Goal: Use online tool/utility: Utilize a website feature to perform a specific function

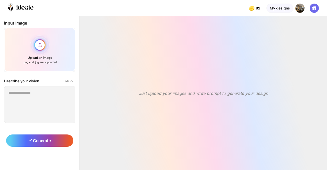
click at [45, 52] on div "Upload an image .png and .jpg are supported" at bounding box center [39, 50] width 71 height 44
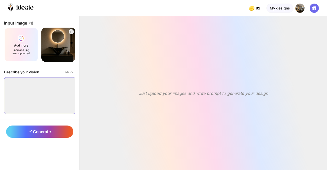
click at [37, 98] on textarea at bounding box center [39, 95] width 71 height 37
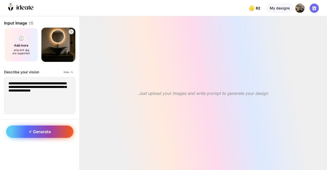
click at [51, 134] on div "Generate" at bounding box center [39, 131] width 67 height 12
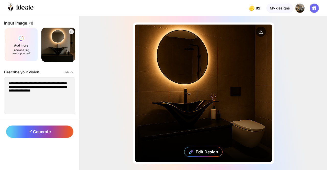
click at [162, 94] on div "Edit Design" at bounding box center [203, 93] width 137 height 137
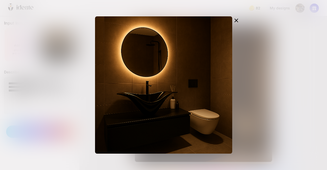
click at [273, 75] on div at bounding box center [163, 85] width 327 height 170
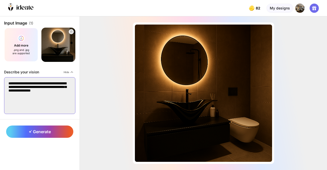
click at [56, 101] on textarea "**********" at bounding box center [39, 95] width 71 height 37
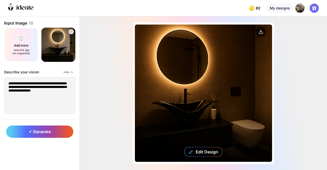
click at [193, 90] on div "Edit Design" at bounding box center [203, 93] width 137 height 137
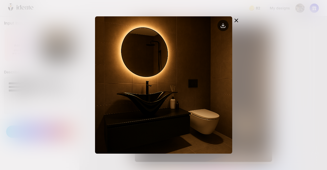
click at [224, 25] on circle at bounding box center [222, 25] width 11 height 11
click at [243, 41] on div at bounding box center [163, 84] width 163 height 137
click at [239, 20] on div at bounding box center [236, 20] width 8 height 9
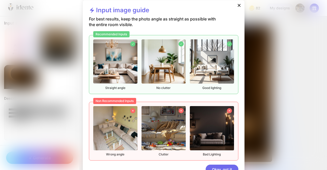
scroll to position [14, 0]
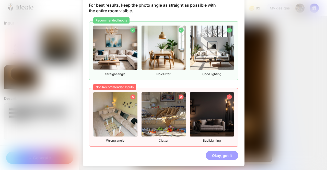
click at [221, 154] on div "Okay, got it" at bounding box center [222, 155] width 33 height 9
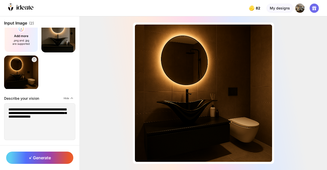
scroll to position [0, 0]
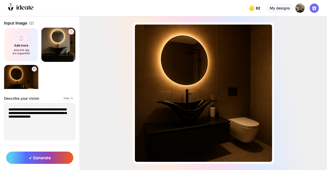
click at [70, 30] on icon at bounding box center [70, 31] width 3 height 3
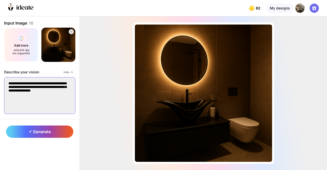
click at [52, 99] on textarea "**********" at bounding box center [39, 95] width 71 height 37
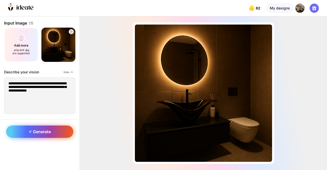
click at [46, 129] on span "Generate" at bounding box center [40, 131] width 22 height 5
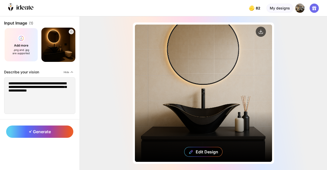
click at [204, 104] on div "Edit Design" at bounding box center [203, 93] width 137 height 137
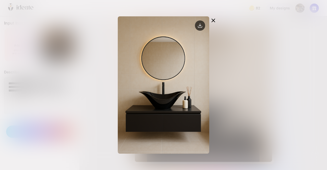
click at [213, 18] on icon at bounding box center [213, 20] width 6 height 6
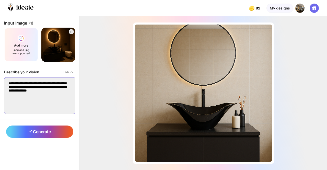
click at [64, 105] on textarea "**********" at bounding box center [39, 95] width 71 height 37
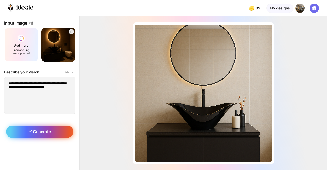
click at [56, 132] on div "Generate" at bounding box center [39, 131] width 67 height 12
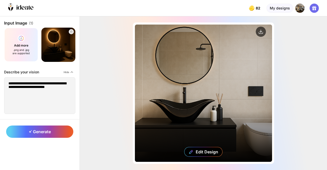
click at [187, 105] on div "Edit Design" at bounding box center [203, 93] width 137 height 137
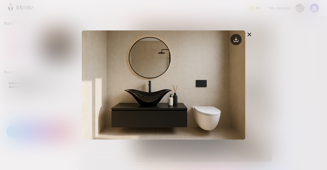
click at [233, 42] on circle at bounding box center [235, 39] width 11 height 11
click at [185, 21] on div at bounding box center [163, 84] width 163 height 137
click at [291, 59] on div at bounding box center [163, 85] width 327 height 170
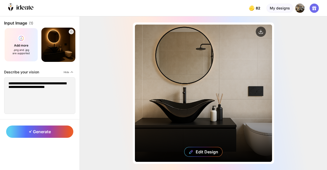
click at [194, 87] on div "Edit Design" at bounding box center [203, 93] width 137 height 137
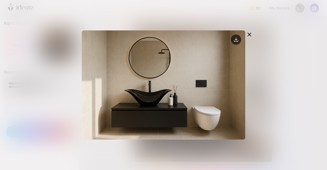
click at [249, 35] on icon at bounding box center [249, 34] width 6 height 6
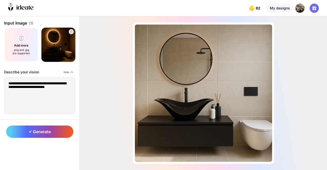
click at [314, 38] on div "Almost there... Edit Design" at bounding box center [203, 92] width 247 height 153
click at [70, 31] on icon at bounding box center [71, 31] width 2 height 2
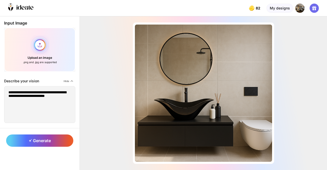
click at [40, 47] on div "Upload an image .png and .jpg are supported" at bounding box center [39, 50] width 71 height 44
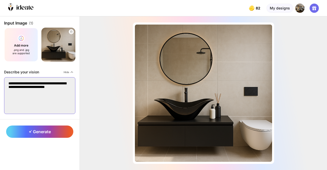
click at [37, 98] on textarea "**********" at bounding box center [39, 95] width 71 height 37
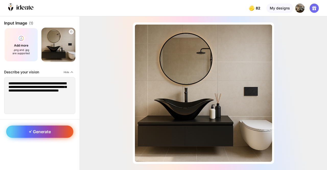
click at [41, 130] on span "Generate" at bounding box center [40, 131] width 22 height 5
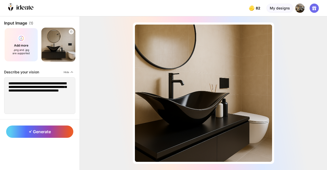
click at [106, 85] on div "Almost there... Edit Design" at bounding box center [203, 92] width 247 height 153
click at [50, 100] on textarea "**********" at bounding box center [39, 95] width 71 height 37
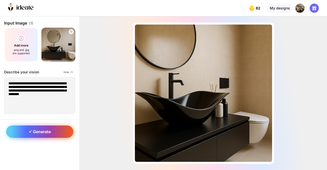
click at [45, 132] on span "Generate" at bounding box center [40, 131] width 22 height 5
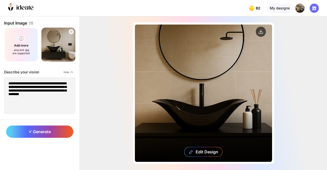
click at [175, 102] on div "Edit Design" at bounding box center [203, 93] width 137 height 137
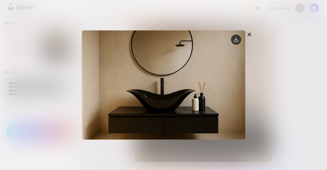
click at [250, 33] on icon at bounding box center [249, 34] width 3 height 3
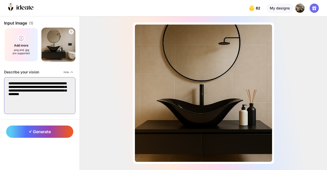
click at [47, 101] on textarea "**********" at bounding box center [39, 95] width 71 height 37
click at [27, 82] on textarea "**********" at bounding box center [39, 95] width 71 height 37
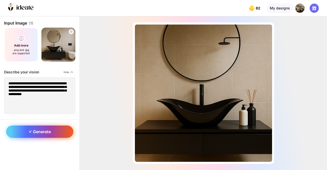
click at [47, 131] on span "Generate" at bounding box center [40, 131] width 22 height 5
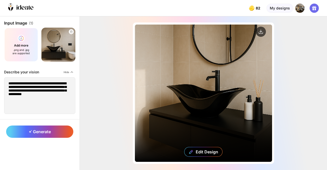
click at [210, 95] on div "Edit Design" at bounding box center [203, 93] width 137 height 137
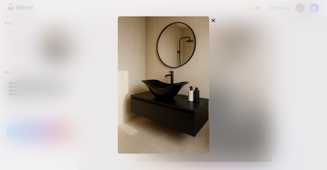
click at [247, 92] on div at bounding box center [163, 85] width 327 height 170
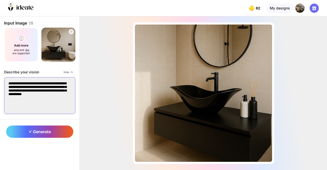
click at [38, 103] on textarea "**********" at bounding box center [39, 95] width 71 height 37
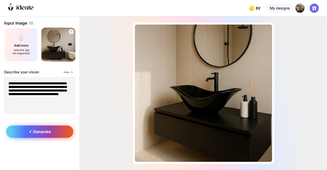
click at [43, 133] on span "Generate" at bounding box center [40, 131] width 22 height 5
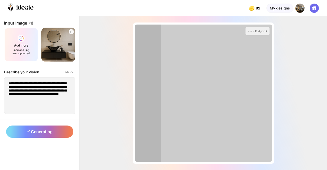
click at [103, 102] on div "11.4/60s" at bounding box center [203, 92] width 247 height 153
click at [185, 77] on div "12.1/60s" at bounding box center [203, 93] width 137 height 137
click at [98, 88] on div "12.9/60s" at bounding box center [203, 92] width 247 height 153
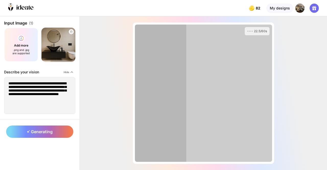
click at [98, 88] on div "22.5/60s" at bounding box center [203, 92] width 247 height 153
click at [98, 88] on div "22.7/60s" at bounding box center [203, 92] width 247 height 153
drag, startPoint x: 98, startPoint y: 88, endPoint x: 54, endPoint y: 68, distance: 48.4
click at [54, 68] on div "**********" at bounding box center [163, 92] width 327 height 153
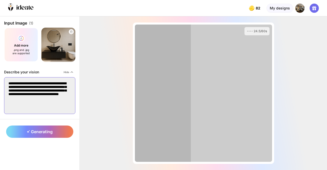
click at [60, 103] on textarea "**********" at bounding box center [39, 95] width 71 height 37
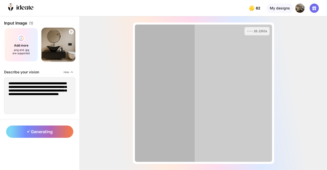
click at [83, 113] on div "26.2/60s" at bounding box center [203, 92] width 247 height 153
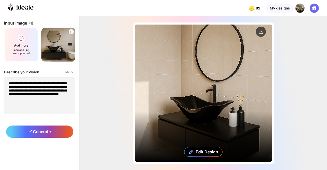
click at [191, 87] on div "Edit Design" at bounding box center [203, 93] width 137 height 137
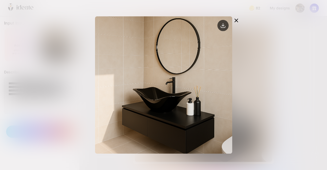
click at [222, 25] on circle at bounding box center [222, 25] width 11 height 11
click at [283, 68] on div at bounding box center [163, 85] width 327 height 170
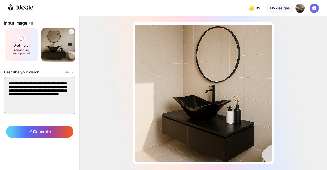
click at [21, 83] on textarea "**********" at bounding box center [39, 95] width 71 height 37
drag, startPoint x: 21, startPoint y: 83, endPoint x: 35, endPoint y: 82, distance: 13.8
click at [35, 82] on textarea "**********" at bounding box center [39, 95] width 71 height 37
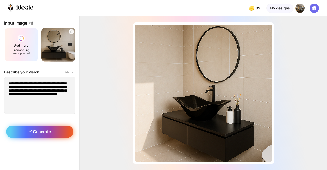
click at [45, 130] on span "Generate" at bounding box center [40, 131] width 22 height 5
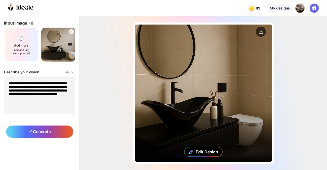
click at [183, 98] on div "Edit Design" at bounding box center [203, 93] width 137 height 137
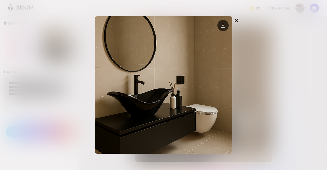
click at [224, 23] on circle at bounding box center [222, 25] width 11 height 11
click at [258, 50] on div at bounding box center [163, 85] width 327 height 170
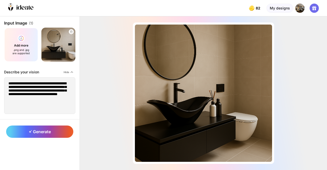
click at [103, 53] on div "Almost there... Edit Design" at bounding box center [203, 92] width 247 height 153
click at [74, 31] on div at bounding box center [71, 32] width 6 height 6
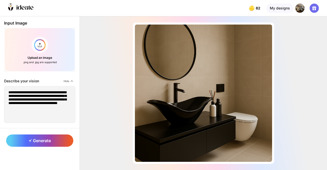
click at [117, 38] on div "Almost there... Edit Design" at bounding box center [203, 92] width 247 height 153
click at [165, 5] on div at bounding box center [139, 8] width 190 height 16
click at [294, 52] on div "Almost there... Edit Design" at bounding box center [203, 92] width 247 height 153
click at [185, 5] on div at bounding box center [139, 8] width 190 height 16
click at [22, 93] on textarea "**********" at bounding box center [39, 104] width 71 height 37
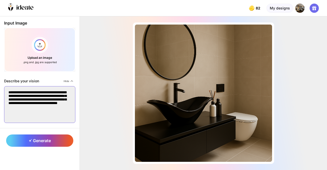
drag, startPoint x: 22, startPoint y: 93, endPoint x: 30, endPoint y: 94, distance: 7.9
click at [30, 94] on textarea "**********" at bounding box center [39, 104] width 71 height 37
click at [23, 91] on textarea "**********" at bounding box center [39, 104] width 71 height 37
drag, startPoint x: 23, startPoint y: 91, endPoint x: 29, endPoint y: 92, distance: 6.0
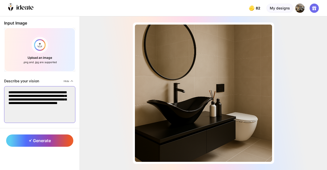
click at [29, 92] on textarea "**********" at bounding box center [39, 104] width 71 height 37
type textarea "**********"
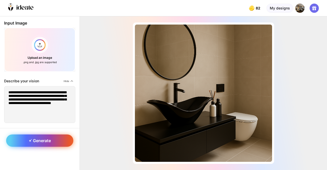
click at [43, 142] on span "Generate" at bounding box center [40, 140] width 22 height 5
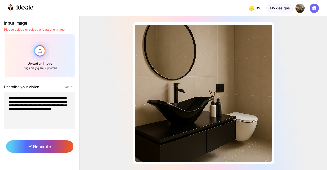
click at [40, 47] on div "Upload an image .png and .jpg are supported" at bounding box center [39, 55] width 71 height 44
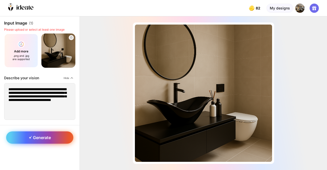
click at [43, 133] on div "Generate" at bounding box center [39, 137] width 67 height 12
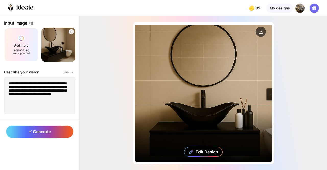
click at [220, 99] on div "Edit Design" at bounding box center [203, 93] width 137 height 137
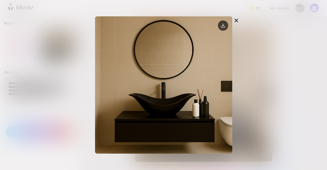
click at [237, 21] on icon at bounding box center [236, 20] width 6 height 6
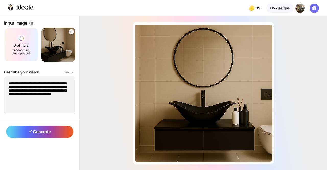
click at [111, 65] on div "Almost there... Edit Design" at bounding box center [203, 92] width 247 height 153
click at [98, 88] on div "Almost there... Edit Design" at bounding box center [203, 92] width 247 height 153
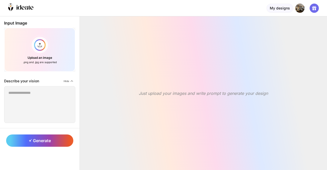
click at [115, 61] on div "Just upload your images and write prompt to generate your design" at bounding box center [203, 92] width 227 height 141
click at [40, 45] on div "Upload an image .png and .jpg are supported" at bounding box center [39, 50] width 71 height 44
click at [43, 41] on div "Upload an image .png and .jpg are supported" at bounding box center [39, 50] width 71 height 44
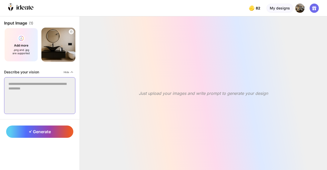
click at [41, 94] on textarea at bounding box center [39, 95] width 71 height 37
type textarea "*"
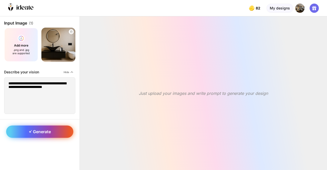
click at [52, 133] on div "Generate" at bounding box center [39, 131] width 67 height 12
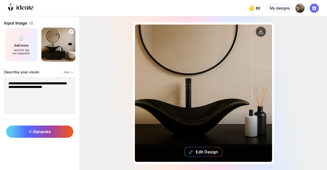
click at [191, 95] on div "Edit Design" at bounding box center [203, 93] width 137 height 137
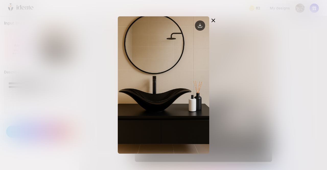
click at [213, 18] on icon at bounding box center [213, 20] width 6 height 6
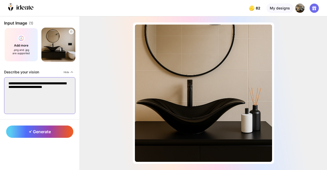
click at [51, 99] on textarea "**********" at bounding box center [39, 95] width 71 height 37
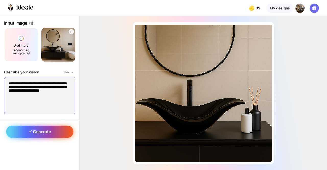
type textarea "**********"
click at [50, 132] on span "Generate" at bounding box center [40, 131] width 22 height 5
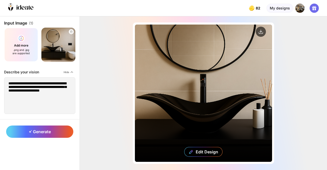
click at [183, 89] on div "Edit Design" at bounding box center [203, 93] width 137 height 137
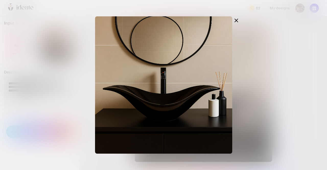
click at [62, 85] on div at bounding box center [163, 85] width 327 height 170
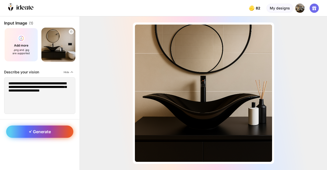
click at [42, 130] on span "Generate" at bounding box center [40, 131] width 22 height 5
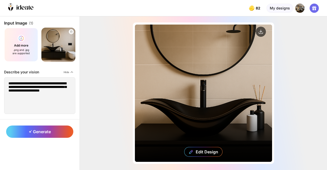
click at [181, 81] on div "Edit Design" at bounding box center [203, 93] width 137 height 137
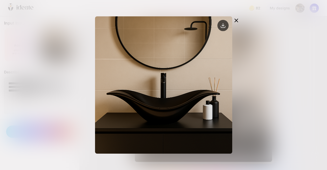
click at [225, 26] on circle at bounding box center [222, 25] width 11 height 11
click at [264, 37] on div at bounding box center [163, 85] width 327 height 170
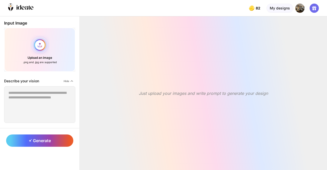
click at [39, 45] on div "Upload an image .png and .jpg are supported" at bounding box center [39, 50] width 71 height 44
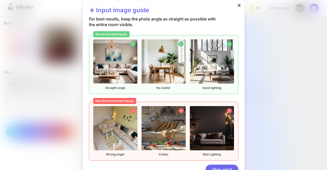
scroll to position [14, 0]
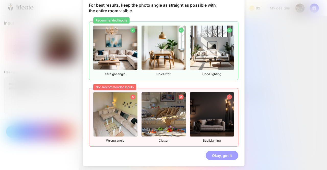
click at [226, 155] on div "Okay, got it" at bounding box center [222, 155] width 33 height 9
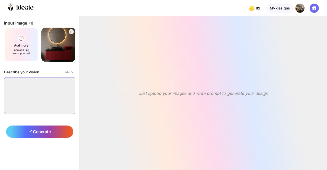
click at [50, 91] on textarea at bounding box center [39, 95] width 71 height 37
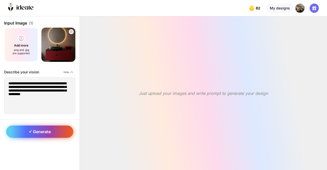
click at [53, 129] on div "Generate" at bounding box center [39, 131] width 67 height 12
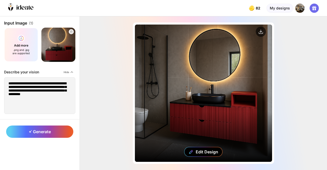
click at [175, 105] on div "Edit Design" at bounding box center [203, 93] width 137 height 137
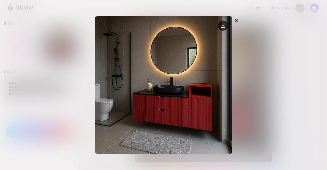
click at [236, 20] on icon at bounding box center [236, 20] width 6 height 6
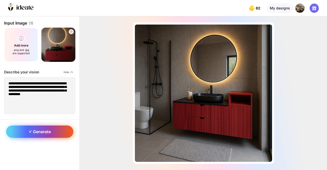
click at [35, 130] on span "Generate" at bounding box center [40, 131] width 22 height 5
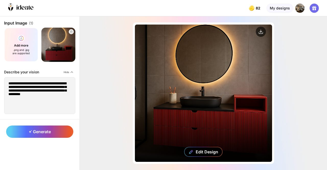
click at [178, 97] on div "Edit Design" at bounding box center [203, 93] width 137 height 137
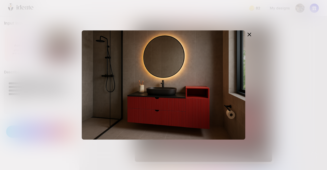
click at [274, 87] on div at bounding box center [163, 85] width 327 height 170
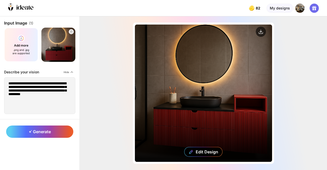
click at [190, 98] on div "Edit Design" at bounding box center [203, 93] width 137 height 137
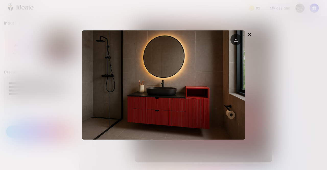
click at [235, 42] on circle at bounding box center [235, 39] width 11 height 11
click at [297, 73] on div at bounding box center [163, 85] width 327 height 170
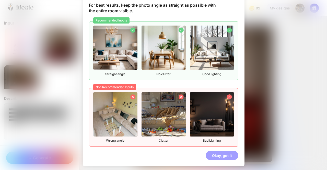
click at [224, 152] on div "Okay, got it" at bounding box center [222, 155] width 33 height 9
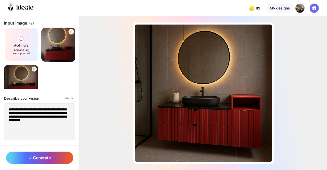
click at [69, 32] on icon at bounding box center [70, 31] width 3 height 3
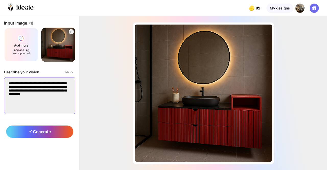
click at [46, 102] on textarea "**********" at bounding box center [39, 95] width 71 height 37
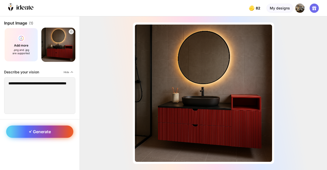
click at [34, 136] on div "Generate" at bounding box center [39, 131] width 67 height 12
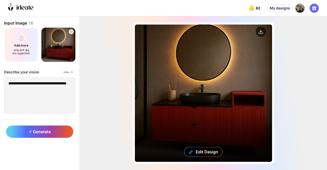
click at [167, 105] on div "Edit Design" at bounding box center [203, 93] width 137 height 137
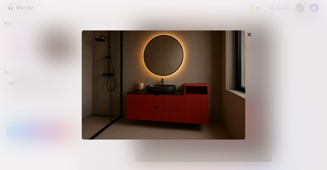
click at [62, 91] on div at bounding box center [163, 85] width 327 height 170
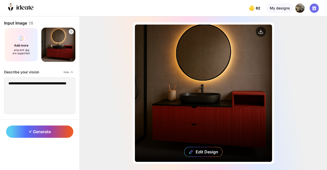
click at [178, 75] on div "Edit Design" at bounding box center [203, 93] width 137 height 137
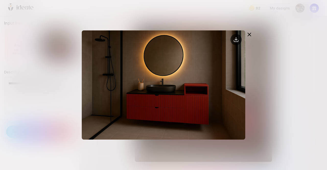
click at [237, 39] on circle at bounding box center [235, 39] width 11 height 11
click at [262, 66] on div at bounding box center [163, 85] width 327 height 170
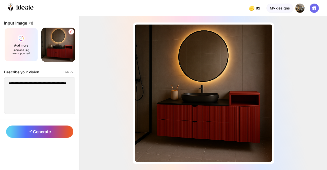
click at [70, 30] on div at bounding box center [71, 32] width 6 height 6
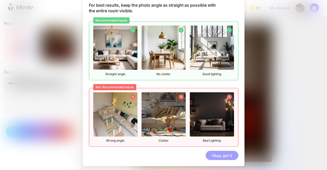
click at [227, 152] on div "Okay, got it" at bounding box center [222, 155] width 33 height 9
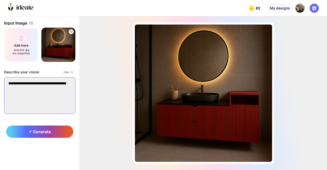
click at [31, 102] on textarea "**********" at bounding box center [39, 95] width 71 height 37
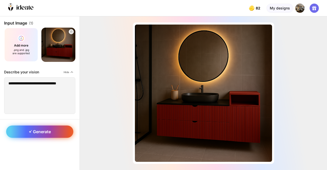
click at [40, 134] on div "Generate" at bounding box center [39, 131] width 67 height 12
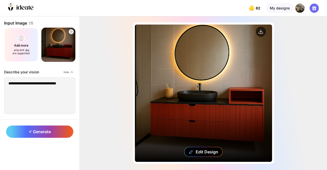
click at [202, 86] on div "Edit Design" at bounding box center [203, 93] width 137 height 137
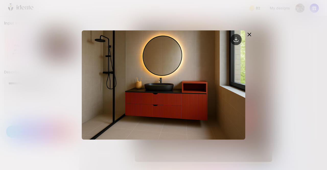
click at [233, 44] on circle at bounding box center [235, 39] width 11 height 11
click at [311, 71] on div at bounding box center [163, 85] width 327 height 170
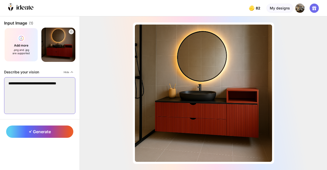
click at [35, 98] on textarea "**********" at bounding box center [39, 95] width 71 height 37
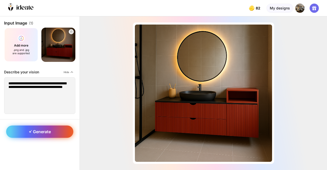
click at [46, 133] on span "Generate" at bounding box center [40, 131] width 22 height 5
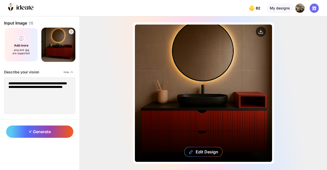
click at [162, 97] on div "Edit Design" at bounding box center [203, 93] width 137 height 137
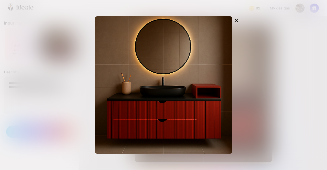
click at [270, 90] on div at bounding box center [163, 85] width 327 height 170
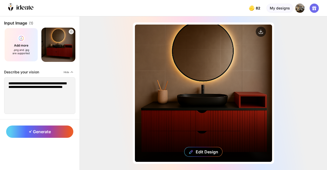
click at [198, 77] on div "Edit Design" at bounding box center [203, 93] width 137 height 137
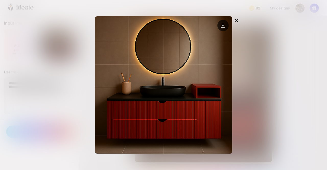
click at [221, 25] on circle at bounding box center [222, 25] width 11 height 11
click at [51, 86] on div at bounding box center [163, 85] width 327 height 170
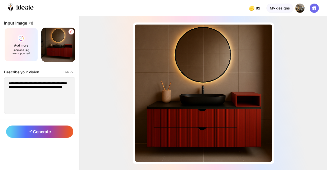
click at [69, 32] on div at bounding box center [71, 32] width 6 height 6
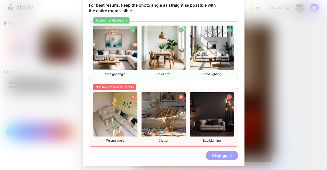
click at [216, 157] on div "Okay, got it" at bounding box center [222, 155] width 33 height 9
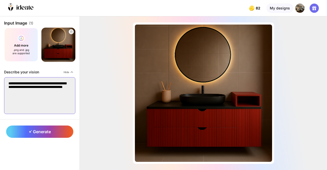
click at [45, 100] on textarea "**********" at bounding box center [39, 95] width 71 height 37
click at [68, 82] on textarea "**********" at bounding box center [39, 95] width 71 height 37
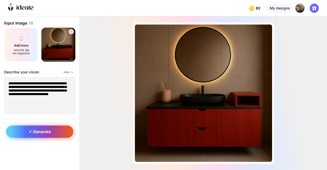
click at [43, 127] on div "Generate" at bounding box center [39, 131] width 67 height 12
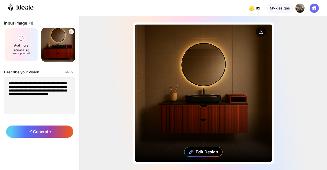
click at [198, 94] on div "Edit Design" at bounding box center [203, 93] width 137 height 137
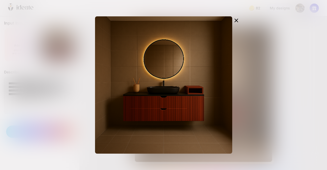
click at [300, 72] on div at bounding box center [163, 85] width 327 height 170
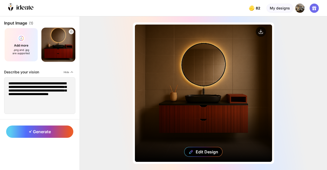
click at [205, 51] on div "Edit Design" at bounding box center [203, 93] width 137 height 137
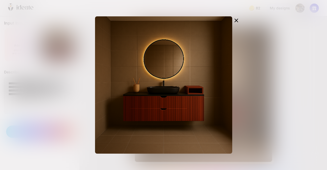
click at [75, 71] on div at bounding box center [163, 85] width 327 height 170
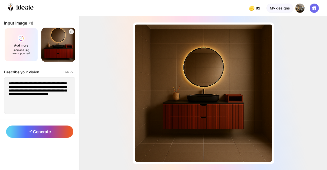
click at [43, 121] on div "Generate" at bounding box center [39, 131] width 79 height 25
click at [42, 131] on span "Generate" at bounding box center [40, 131] width 22 height 5
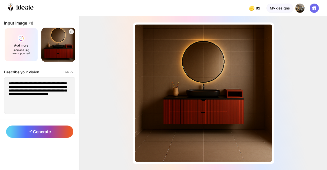
click at [107, 88] on div "Almost there... Edit Design" at bounding box center [203, 92] width 247 height 153
click at [115, 87] on div "Almost there... Edit Design" at bounding box center [203, 92] width 247 height 153
click at [65, 47] on img at bounding box center [59, 45] width 38 height 38
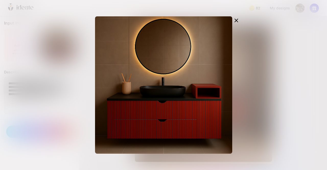
click at [78, 56] on div at bounding box center [163, 85] width 327 height 170
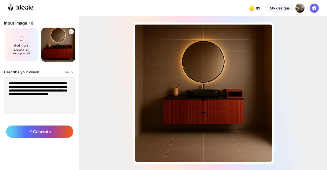
click at [106, 68] on div "Almost there... Edit Design" at bounding box center [203, 92] width 247 height 153
click at [70, 30] on icon at bounding box center [70, 31] width 3 height 3
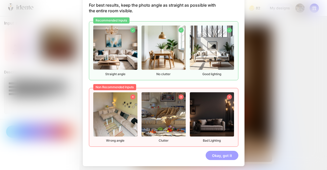
click at [218, 160] on div "Input image guide For best results, keep the photo angle as straight as possibl…" at bounding box center [164, 76] width 162 height 180
click at [218, 156] on div "Okay, got it" at bounding box center [222, 155] width 33 height 9
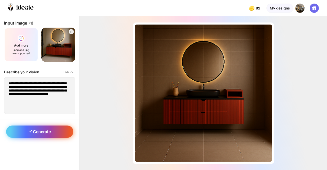
click at [52, 132] on div "Generate" at bounding box center [39, 131] width 67 height 12
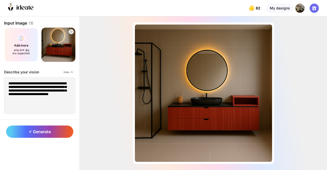
click at [112, 118] on div "Almost there... Edit Design" at bounding box center [203, 92] width 247 height 153
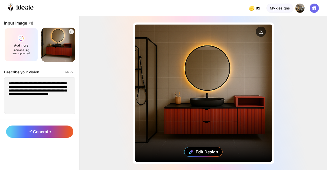
click at [208, 87] on div "Edit Design" at bounding box center [203, 93] width 137 height 137
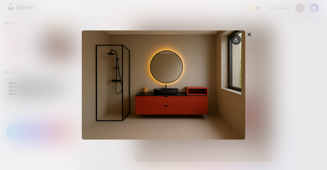
click at [252, 34] on div at bounding box center [249, 34] width 8 height 9
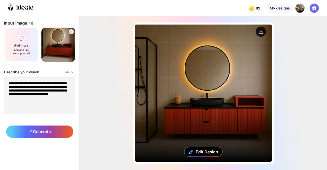
click at [263, 33] on circle at bounding box center [261, 32] width 10 height 10
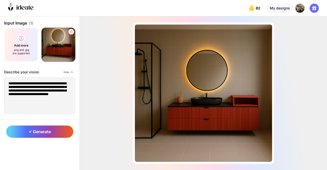
drag, startPoint x: 104, startPoint y: 61, endPoint x: 73, endPoint y: 31, distance: 43.3
click at [73, 31] on div "**********" at bounding box center [163, 92] width 327 height 153
click at [73, 31] on icon at bounding box center [70, 31] width 3 height 3
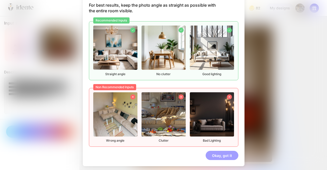
click at [220, 153] on div "Okay, got it" at bounding box center [222, 155] width 33 height 9
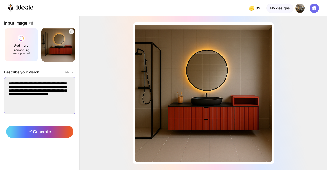
click at [62, 101] on textarea "**********" at bounding box center [39, 95] width 71 height 37
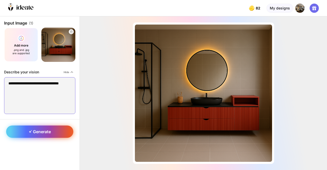
type textarea "**********"
click at [48, 129] on span "Generate" at bounding box center [40, 131] width 22 height 5
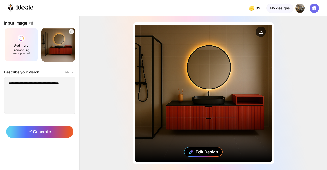
click at [178, 103] on div "Edit Design" at bounding box center [203, 93] width 137 height 137
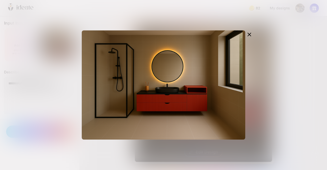
click at [178, 103] on div at bounding box center [163, 84] width 163 height 109
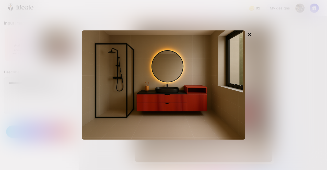
click at [55, 104] on div at bounding box center [163, 85] width 327 height 170
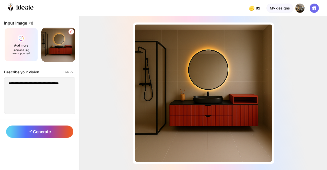
click at [71, 30] on icon at bounding box center [70, 31] width 3 height 3
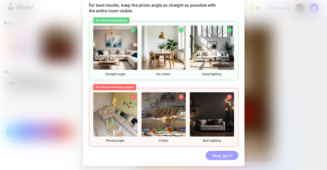
click at [222, 156] on div "Okay, got it" at bounding box center [222, 155] width 33 height 9
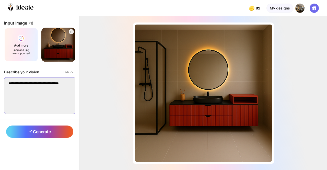
click at [25, 95] on textarea "**********" at bounding box center [39, 95] width 71 height 37
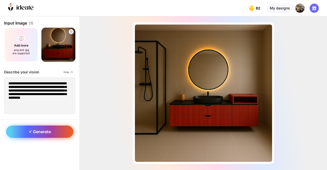
click at [47, 130] on span "Generate" at bounding box center [40, 131] width 22 height 5
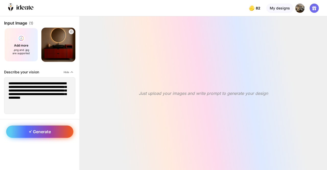
click at [47, 130] on span "Generate" at bounding box center [40, 131] width 22 height 5
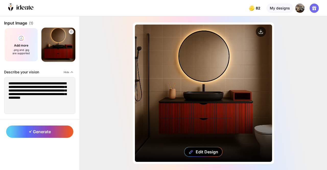
click at [171, 102] on div "Edit Design" at bounding box center [203, 93] width 137 height 137
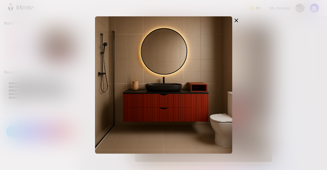
click at [67, 86] on div at bounding box center [163, 85] width 327 height 170
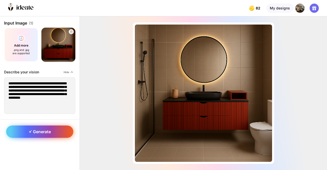
click at [45, 132] on span "Generate" at bounding box center [40, 131] width 22 height 5
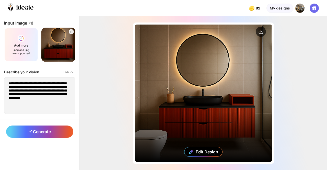
click at [180, 95] on div "Edit Design" at bounding box center [203, 93] width 137 height 137
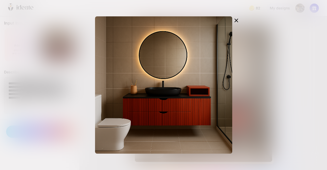
click at [62, 78] on div at bounding box center [163, 85] width 327 height 170
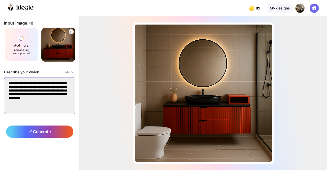
click at [49, 112] on textarea "**********" at bounding box center [39, 95] width 71 height 37
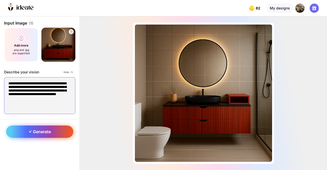
type textarea "**********"
click at [42, 130] on span "Generate" at bounding box center [40, 131] width 22 height 5
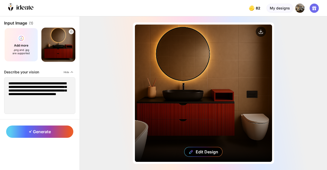
click at [187, 90] on div "Edit Design" at bounding box center [203, 93] width 137 height 137
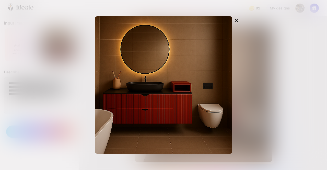
click at [45, 95] on div at bounding box center [163, 85] width 327 height 170
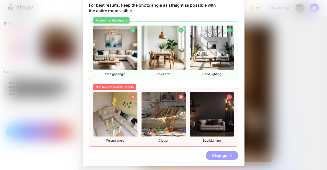
click at [219, 154] on div "Okay, got it" at bounding box center [222, 155] width 33 height 9
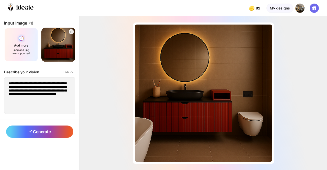
click at [23, 41] on div "Add more .png and .jpg are supported" at bounding box center [21, 45] width 34 height 34
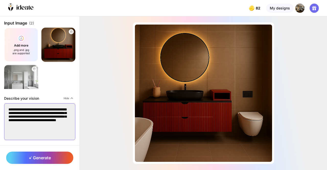
click at [48, 130] on textarea "**********" at bounding box center [39, 121] width 71 height 37
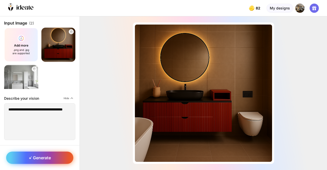
click at [42, 157] on span "Generate" at bounding box center [40, 157] width 22 height 5
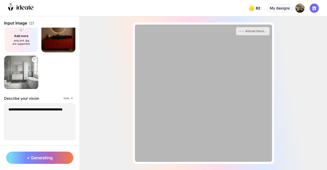
scroll to position [0, 0]
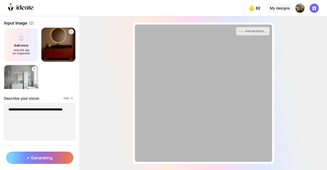
click at [102, 84] on div "Almost there..." at bounding box center [203, 92] width 247 height 153
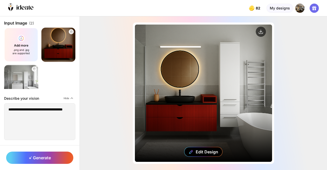
click at [175, 105] on div "Edit Design" at bounding box center [203, 93] width 137 height 137
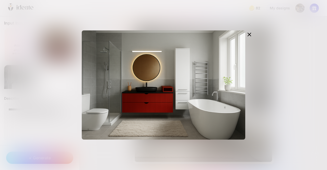
click at [162, 22] on div at bounding box center [163, 84] width 163 height 137
click at [250, 34] on icon at bounding box center [249, 34] width 6 height 6
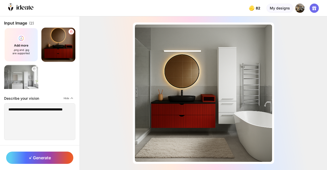
click at [71, 31] on icon at bounding box center [70, 31] width 3 height 3
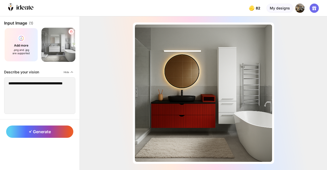
click at [71, 31] on icon at bounding box center [70, 31] width 3 height 3
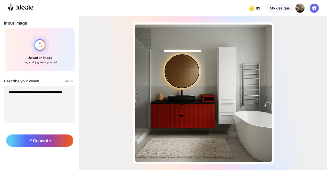
click at [42, 46] on div "Upload an image .png and .jpg are supported" at bounding box center [39, 50] width 71 height 44
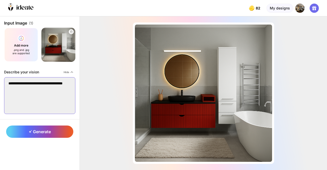
click at [48, 94] on textarea "**********" at bounding box center [39, 95] width 71 height 37
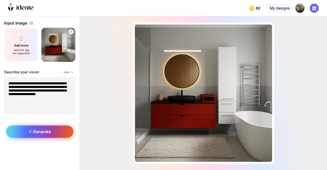
click at [39, 133] on span "Generate" at bounding box center [40, 131] width 22 height 5
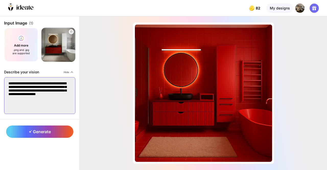
click at [53, 98] on textarea "**********" at bounding box center [39, 95] width 71 height 37
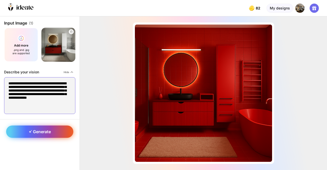
type textarea "**********"
click at [42, 135] on div "Generate" at bounding box center [39, 131] width 67 height 12
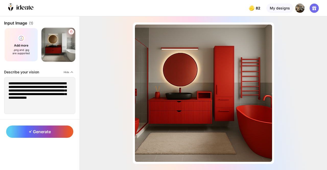
click at [71, 31] on icon at bounding box center [70, 31] width 3 height 3
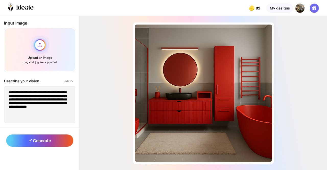
click at [39, 44] on div "Upload an image .png and .jpg are supported" at bounding box center [39, 50] width 71 height 44
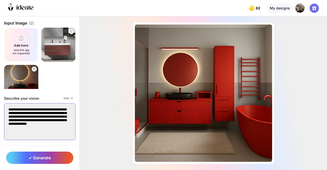
click at [55, 124] on textarea "**********" at bounding box center [39, 121] width 71 height 37
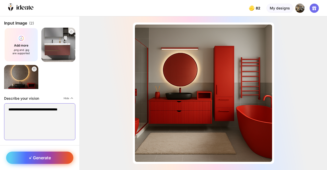
type textarea "**********"
click at [42, 155] on span "Generate" at bounding box center [40, 157] width 22 height 5
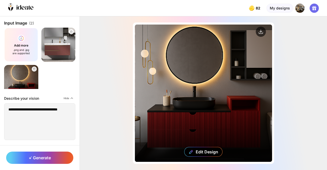
click at [198, 79] on div "Edit Design" at bounding box center [203, 93] width 137 height 137
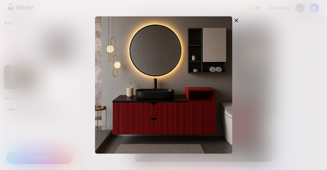
click at [28, 57] on div at bounding box center [163, 85] width 327 height 170
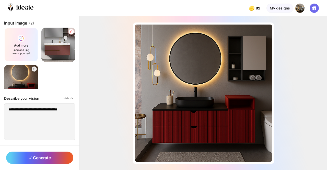
click at [70, 31] on icon at bounding box center [70, 31] width 3 height 3
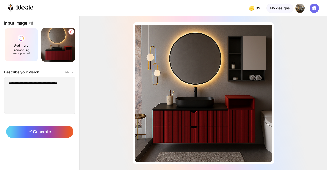
click at [70, 31] on icon at bounding box center [70, 31] width 3 height 3
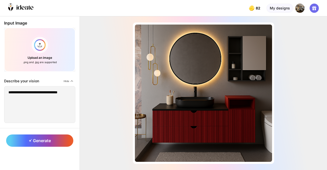
click at [106, 49] on div "Almost there... Edit Design" at bounding box center [203, 92] width 247 height 153
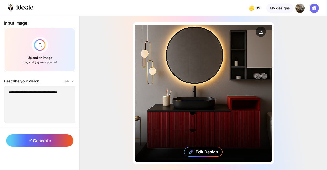
click at [216, 77] on div "Edit Design" at bounding box center [203, 93] width 137 height 137
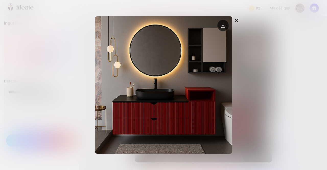
click at [222, 25] on icon at bounding box center [223, 25] width 2 height 1
click at [294, 69] on div at bounding box center [163, 85] width 327 height 170
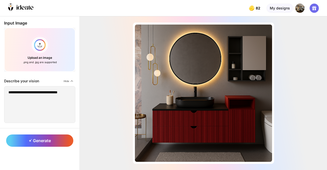
click at [105, 71] on div "Almost there... Edit Design" at bounding box center [203, 92] width 247 height 153
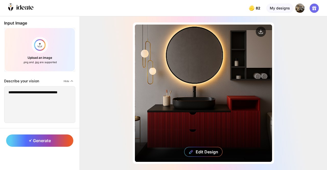
click at [182, 99] on div "Edit Design" at bounding box center [203, 93] width 137 height 137
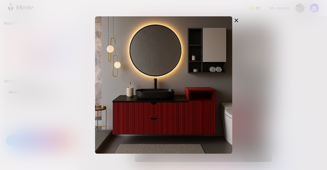
click at [288, 104] on div at bounding box center [163, 85] width 327 height 170
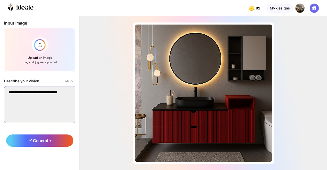
click at [54, 98] on textarea "**********" at bounding box center [39, 104] width 71 height 37
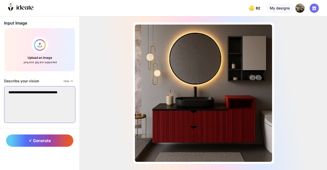
click at [54, 98] on textarea "**********" at bounding box center [39, 104] width 71 height 37
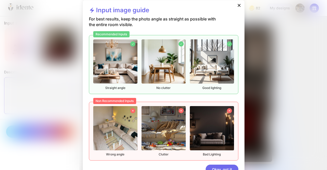
scroll to position [14, 0]
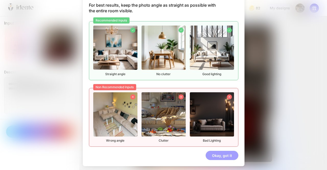
click at [213, 155] on div "Okay, got it" at bounding box center [222, 155] width 33 height 9
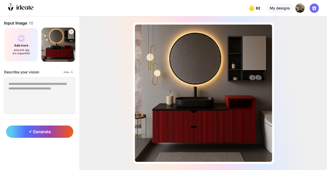
click at [21, 34] on div "Add more .png and .jpg are supported" at bounding box center [21, 45] width 34 height 34
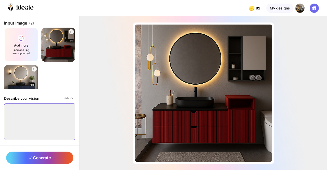
click at [44, 129] on textarea at bounding box center [39, 121] width 71 height 37
type textarea "*"
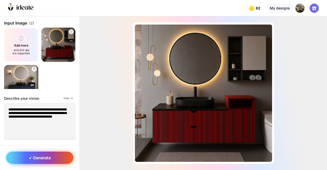
click at [44, 153] on div "Generate" at bounding box center [39, 157] width 67 height 12
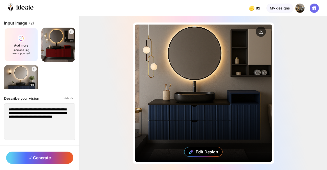
click at [179, 87] on div "Edit Design" at bounding box center [203, 93] width 137 height 137
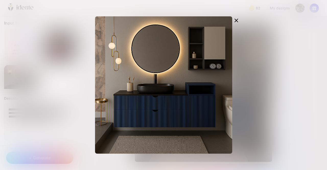
click at [65, 72] on div at bounding box center [163, 85] width 327 height 170
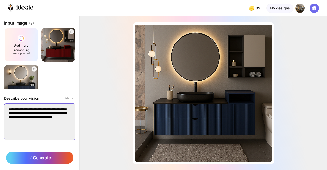
click at [44, 130] on textarea "**********" at bounding box center [39, 121] width 71 height 37
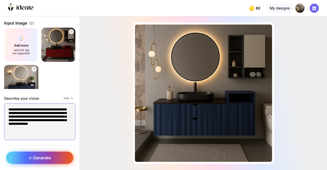
type textarea "**********"
click at [45, 155] on span "Generate" at bounding box center [40, 157] width 22 height 5
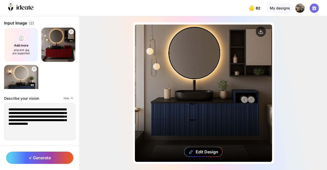
click at [215, 61] on div "Edit Design" at bounding box center [203, 93] width 137 height 137
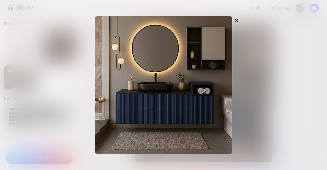
click at [59, 102] on div at bounding box center [163, 85] width 327 height 170
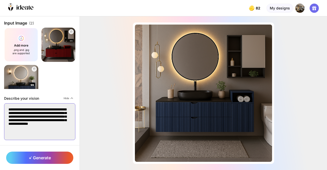
click at [43, 133] on textarea "**********" at bounding box center [39, 121] width 71 height 37
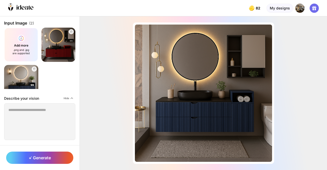
click at [65, 87] on div "Add more .png and .jpg are supported" at bounding box center [39, 63] width 71 height 71
click at [70, 31] on icon at bounding box center [70, 31] width 3 height 3
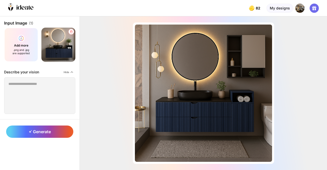
click at [70, 31] on icon at bounding box center [70, 31] width 3 height 3
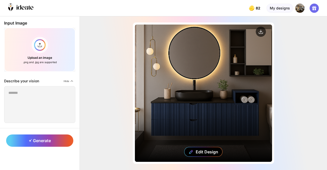
click at [198, 69] on div "Edit Design" at bounding box center [203, 93] width 137 height 137
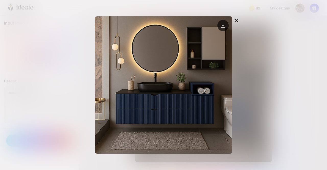
click at [221, 27] on icon at bounding box center [223, 27] width 4 height 2
click at [23, 93] on div at bounding box center [163, 85] width 327 height 170
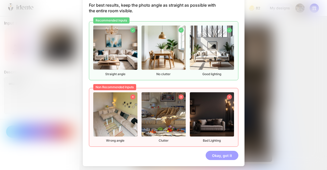
click at [224, 152] on div "Okay, got it" at bounding box center [222, 155] width 33 height 9
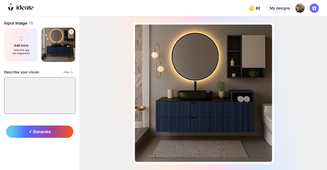
click at [54, 79] on textarea at bounding box center [39, 95] width 71 height 37
type textarea "*"
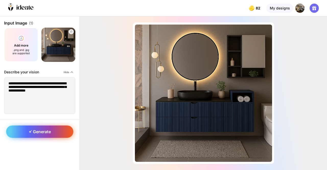
click at [41, 129] on span "Generate" at bounding box center [40, 131] width 22 height 5
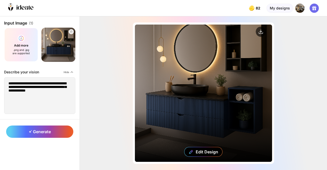
click at [199, 80] on div "Edit Design" at bounding box center [203, 93] width 137 height 137
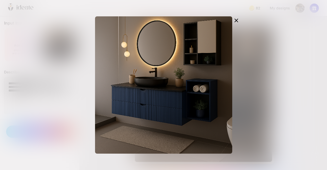
click at [78, 91] on div at bounding box center [163, 85] width 327 height 170
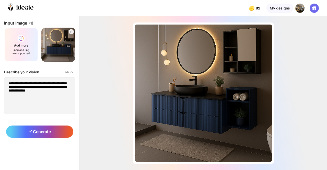
click at [100, 88] on div "Almost there... Edit Design" at bounding box center [203, 92] width 247 height 153
click at [62, 101] on textarea "**********" at bounding box center [39, 95] width 71 height 37
click at [23, 91] on textarea "**********" at bounding box center [39, 95] width 71 height 37
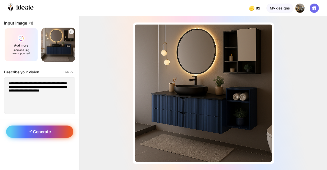
click at [37, 130] on span "Generate" at bounding box center [40, 131] width 22 height 5
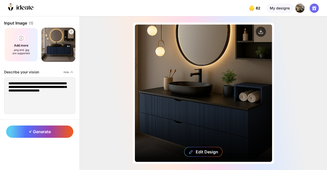
click at [199, 113] on div "Edit Design" at bounding box center [203, 93] width 137 height 137
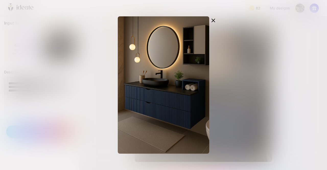
click at [74, 112] on div at bounding box center [163, 85] width 327 height 170
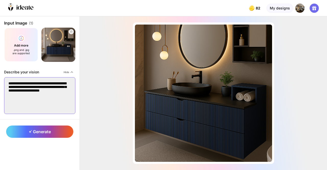
click at [44, 101] on textarea "**********" at bounding box center [39, 95] width 71 height 37
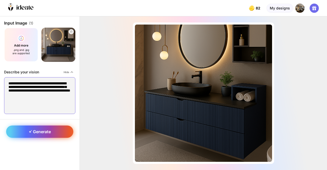
type textarea "**********"
click at [46, 129] on span "Generate" at bounding box center [40, 131] width 22 height 5
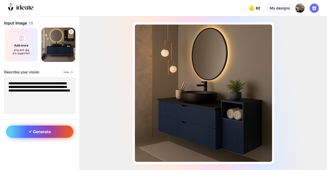
click at [46, 129] on span "Generate" at bounding box center [40, 131] width 22 height 5
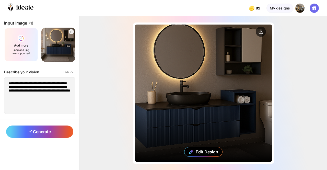
click at [189, 109] on div "Edit Design" at bounding box center [203, 93] width 137 height 137
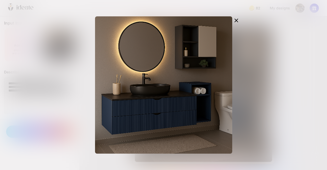
click at [85, 96] on div at bounding box center [163, 84] width 163 height 137
click at [42, 80] on div at bounding box center [163, 85] width 327 height 170
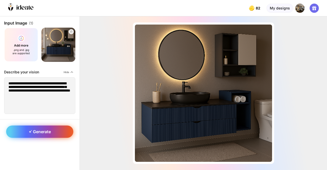
click at [42, 131] on span "Generate" at bounding box center [40, 131] width 22 height 5
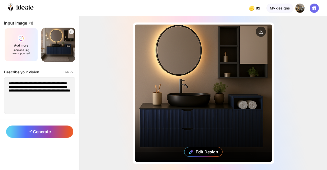
click at [215, 98] on div "Edit Design" at bounding box center [203, 93] width 137 height 137
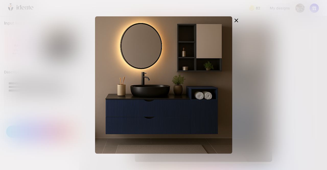
click at [66, 87] on div at bounding box center [163, 85] width 327 height 170
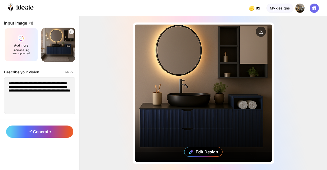
click at [179, 85] on div "Edit Design" at bounding box center [203, 93] width 137 height 137
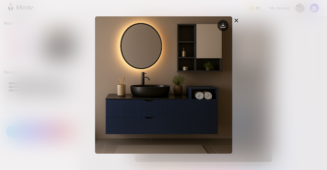
click at [221, 26] on circle at bounding box center [222, 25] width 11 height 11
click at [52, 65] on div at bounding box center [163, 85] width 327 height 170
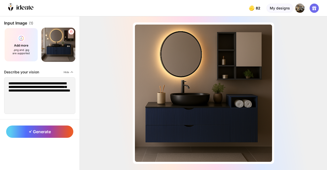
drag, startPoint x: 104, startPoint y: 37, endPoint x: 71, endPoint y: 32, distance: 33.5
click at [71, 32] on div "**********" at bounding box center [163, 92] width 327 height 153
click at [71, 32] on icon at bounding box center [70, 31] width 3 height 3
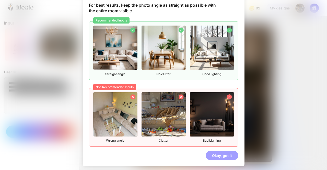
click at [217, 152] on div "Okay, got it" at bounding box center [222, 155] width 33 height 9
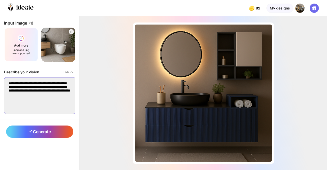
click at [72, 96] on textarea "**********" at bounding box center [39, 95] width 71 height 37
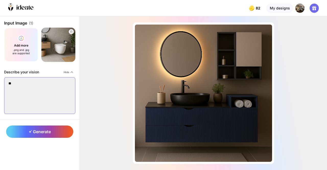
type textarea "*"
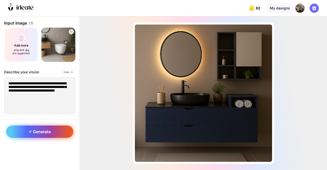
click at [45, 133] on span "Generate" at bounding box center [40, 131] width 22 height 5
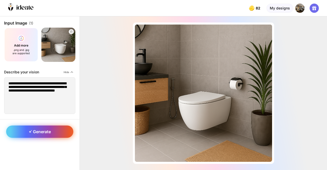
click at [45, 133] on span "Generate" at bounding box center [40, 131] width 22 height 5
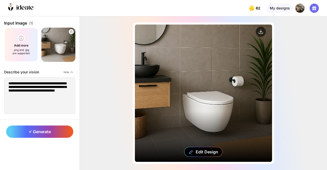
click at [192, 71] on div "Edit Design" at bounding box center [203, 93] width 137 height 137
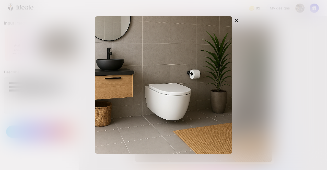
click at [67, 74] on div at bounding box center [163, 85] width 327 height 170
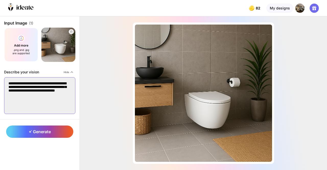
click at [54, 100] on textarea "**********" at bounding box center [39, 95] width 71 height 37
click at [41, 96] on textarea "**********" at bounding box center [39, 95] width 71 height 37
click at [29, 83] on textarea "**********" at bounding box center [39, 95] width 71 height 37
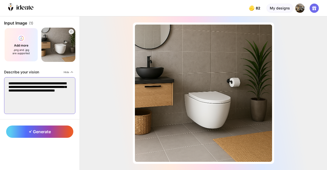
click at [29, 83] on textarea "**********" at bounding box center [39, 95] width 71 height 37
click at [11, 90] on textarea "**********" at bounding box center [39, 95] width 71 height 37
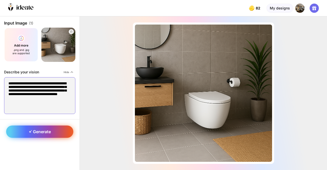
type textarea "**********"
click at [36, 129] on span "Generate" at bounding box center [40, 131] width 22 height 5
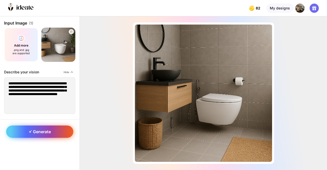
click at [32, 132] on span "Generate" at bounding box center [40, 131] width 22 height 5
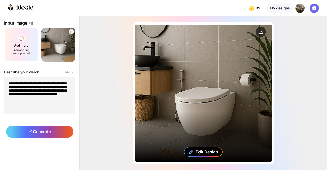
click at [140, 89] on div "Edit Design" at bounding box center [203, 93] width 137 height 137
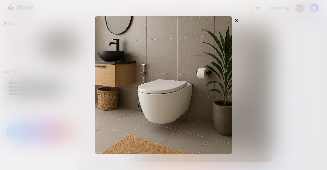
click at [74, 90] on div at bounding box center [163, 85] width 327 height 170
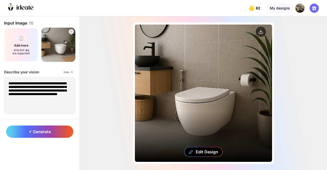
click at [241, 64] on div "Edit Design" at bounding box center [203, 93] width 137 height 137
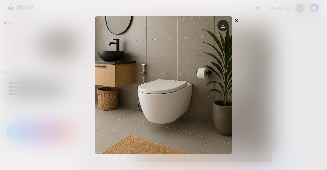
click at [223, 25] on icon at bounding box center [223, 24] width 0 height 3
click at [266, 79] on div at bounding box center [163, 85] width 327 height 170
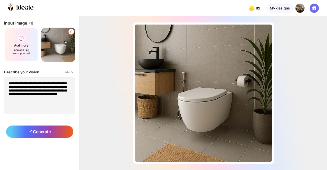
click at [71, 30] on icon at bounding box center [71, 31] width 2 height 2
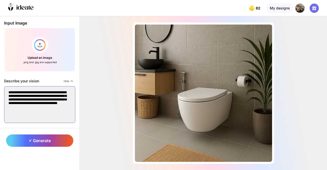
click at [42, 97] on textarea "**********" at bounding box center [39, 104] width 71 height 37
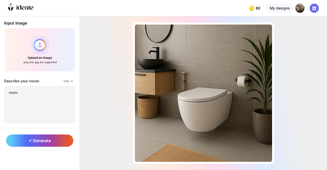
click at [41, 44] on div "Upload an image .png and .jpg are supported" at bounding box center [39, 50] width 71 height 44
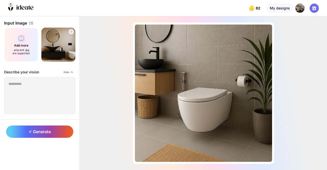
click at [27, 38] on div "Add more .png and .jpg are supported" at bounding box center [21, 45] width 34 height 34
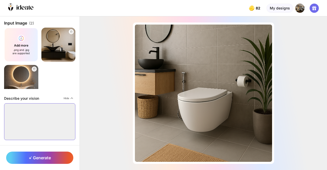
click at [52, 128] on textarea at bounding box center [39, 121] width 71 height 37
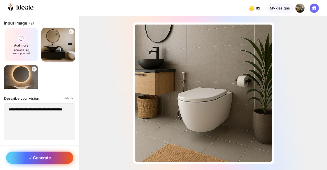
click at [35, 158] on span "Generate" at bounding box center [40, 157] width 22 height 5
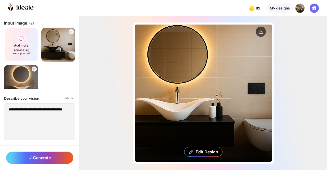
click at [208, 89] on div "Edit Design" at bounding box center [203, 93] width 137 height 137
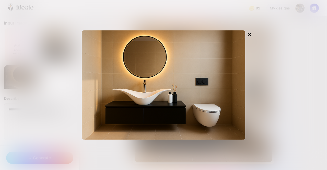
click at [48, 95] on div at bounding box center [163, 85] width 327 height 170
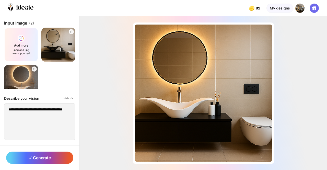
click at [110, 52] on div "Almost there... Edit Design" at bounding box center [203, 92] width 247 height 153
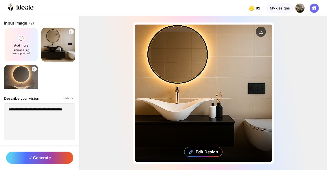
click at [193, 75] on div "Edit Design" at bounding box center [203, 93] width 137 height 137
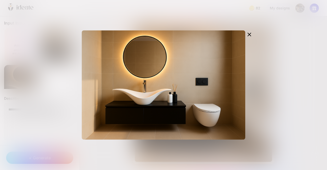
click at [290, 55] on div at bounding box center [163, 85] width 327 height 170
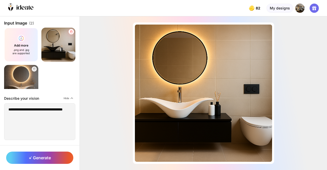
click at [70, 31] on icon at bounding box center [70, 31] width 3 height 3
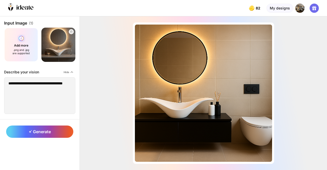
click at [25, 41] on div "Add more .png and .jpg are supported" at bounding box center [21, 45] width 34 height 34
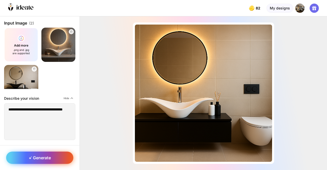
click at [33, 158] on span "Generate" at bounding box center [40, 157] width 22 height 5
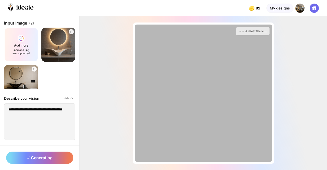
click at [120, 90] on div "Almost there..." at bounding box center [203, 92] width 247 height 153
click at [116, 90] on div "Almost there..." at bounding box center [203, 92] width 247 height 153
click at [103, 69] on div "Almost there..." at bounding box center [203, 92] width 247 height 153
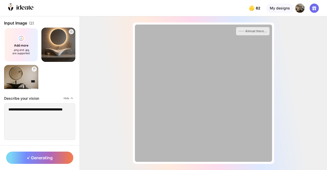
drag, startPoint x: 103, startPoint y: 69, endPoint x: 97, endPoint y: 67, distance: 6.8
click at [97, 67] on div "Almost there..." at bounding box center [203, 92] width 247 height 153
drag, startPoint x: 97, startPoint y: 67, endPoint x: 83, endPoint y: 73, distance: 15.0
click at [83, 73] on div "Almost there..." at bounding box center [203, 92] width 247 height 153
drag, startPoint x: 83, startPoint y: 73, endPoint x: 110, endPoint y: 29, distance: 50.7
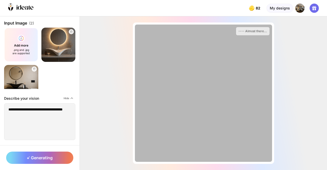
click at [110, 29] on div "Almost there..." at bounding box center [203, 92] width 247 height 153
click at [93, 83] on div "Almost there..." at bounding box center [203, 92] width 247 height 153
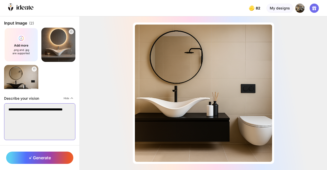
click at [37, 121] on textarea "**********" at bounding box center [39, 121] width 71 height 37
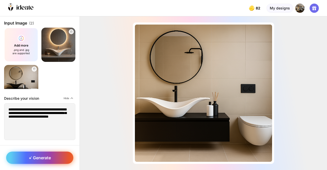
click at [44, 158] on span "Generate" at bounding box center [40, 157] width 22 height 5
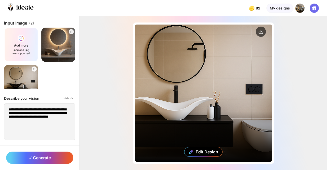
click at [185, 73] on div "Edit Design" at bounding box center [203, 93] width 137 height 137
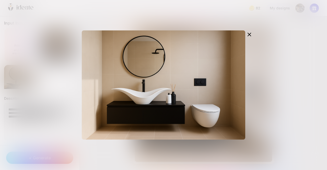
click at [50, 84] on div at bounding box center [163, 85] width 327 height 170
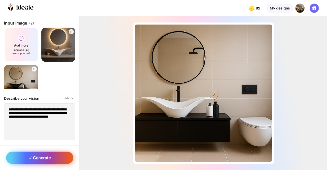
click at [49, 155] on span "Generate" at bounding box center [40, 157] width 22 height 5
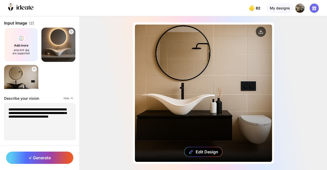
click at [197, 83] on div "Edit Design" at bounding box center [203, 93] width 137 height 137
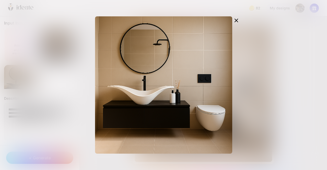
click at [69, 75] on div at bounding box center [163, 85] width 327 height 170
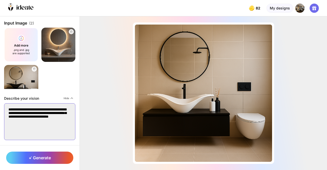
click at [40, 127] on textarea "**********" at bounding box center [39, 121] width 71 height 37
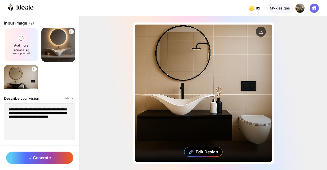
click at [217, 116] on div "Edit Design" at bounding box center [203, 93] width 137 height 137
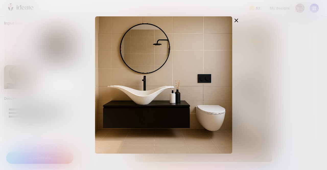
click at [60, 86] on div at bounding box center [163, 85] width 327 height 170
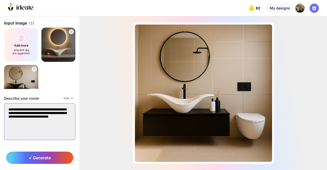
click at [44, 120] on textarea "**********" at bounding box center [39, 121] width 71 height 37
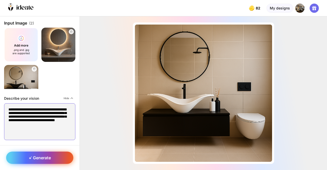
type textarea "**********"
click at [39, 152] on div "Generate" at bounding box center [39, 157] width 67 height 12
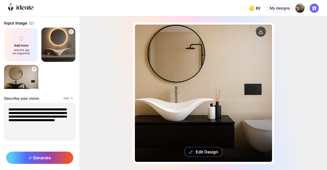
click at [161, 73] on div "Edit Design" at bounding box center [203, 93] width 137 height 137
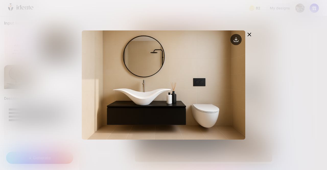
click at [237, 38] on circle at bounding box center [235, 39] width 11 height 11
click at [45, 57] on div at bounding box center [163, 85] width 327 height 170
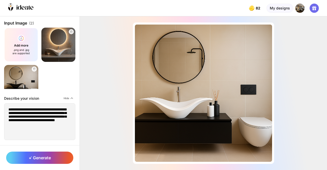
click at [117, 87] on div "Almost there... Edit Design" at bounding box center [203, 92] width 247 height 153
click at [70, 32] on icon at bounding box center [70, 31] width 3 height 3
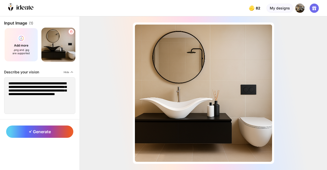
click at [70, 32] on icon at bounding box center [70, 31] width 3 height 3
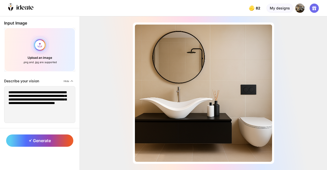
click at [38, 45] on div "Upload an image .png and .jpg are supported" at bounding box center [39, 50] width 71 height 44
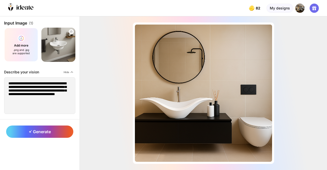
click at [99, 70] on div "Almost there... Edit Design" at bounding box center [203, 92] width 247 height 153
click at [21, 38] on div "Add more .png and .jpg are supported" at bounding box center [21, 45] width 34 height 34
click at [42, 95] on textarea "**********" at bounding box center [39, 95] width 71 height 37
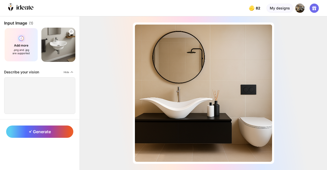
click at [21, 44] on div "Add more .png and .jpg are supported" at bounding box center [21, 45] width 34 height 34
click at [23, 39] on div "Add more .png and .jpg are supported" at bounding box center [21, 45] width 34 height 34
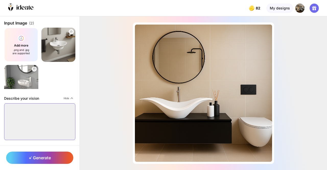
click at [40, 128] on textarea at bounding box center [39, 121] width 71 height 37
type textarea "*"
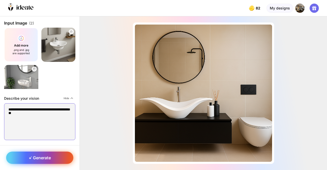
type textarea "**********"
click at [42, 155] on span "Generate" at bounding box center [40, 157] width 22 height 5
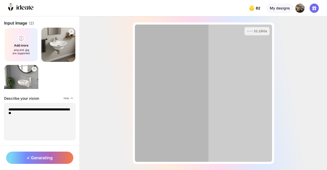
click at [103, 61] on div "32.2/60s" at bounding box center [203, 92] width 247 height 153
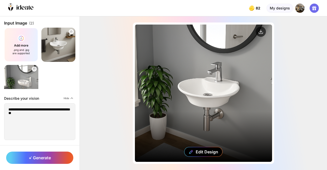
click at [165, 67] on div "Edit Design" at bounding box center [203, 93] width 137 height 137
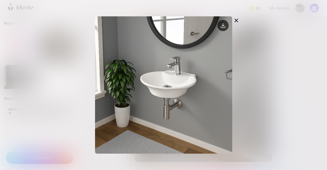
click at [224, 23] on circle at bounding box center [222, 25] width 11 height 11
click at [283, 54] on div at bounding box center [163, 85] width 327 height 170
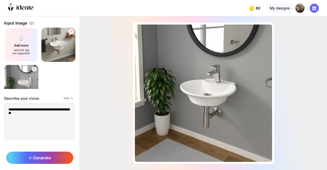
click at [71, 32] on icon at bounding box center [70, 31] width 3 height 3
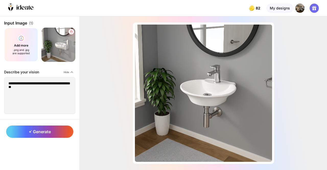
click at [71, 32] on icon at bounding box center [71, 31] width 2 height 2
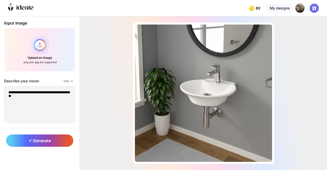
click at [42, 42] on div "Upload an image .png and .jpg are supported" at bounding box center [39, 50] width 71 height 44
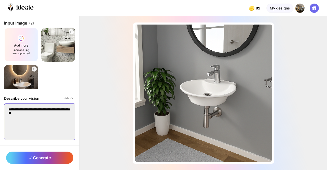
click at [49, 131] on textarea "**********" at bounding box center [39, 121] width 71 height 37
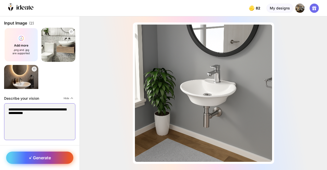
type textarea "**********"
click at [41, 158] on span "Generate" at bounding box center [40, 157] width 22 height 5
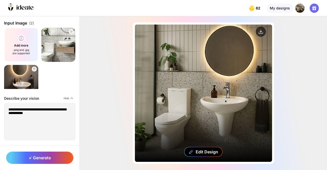
click at [193, 81] on div "Edit Design" at bounding box center [203, 93] width 137 height 137
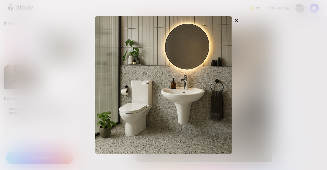
click at [68, 75] on div at bounding box center [163, 85] width 327 height 170
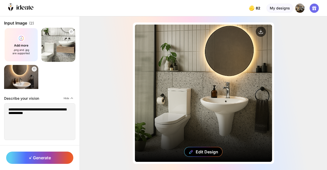
click at [195, 72] on div "Edit Design" at bounding box center [203, 93] width 137 height 137
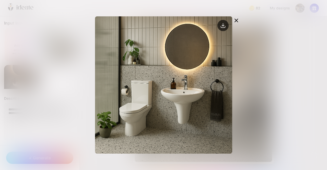
click at [225, 26] on circle at bounding box center [222, 25] width 11 height 11
